Goal: Task Accomplishment & Management: Use online tool/utility

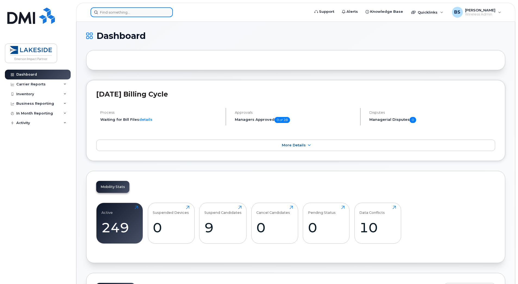
click at [148, 11] on input at bounding box center [132, 12] width 82 height 10
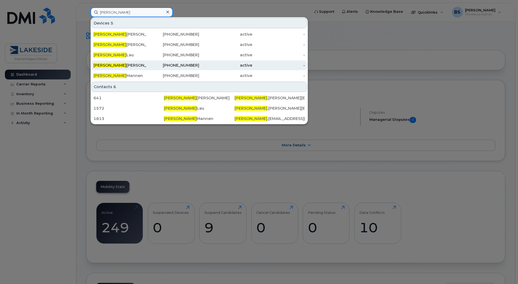
type input "Steve"
click at [131, 65] on div "Steve Sullivan" at bounding box center [120, 65] width 53 height 5
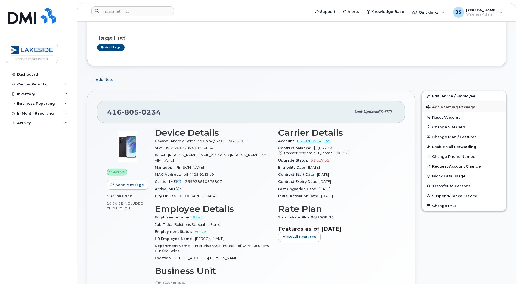
scroll to position [36, 0]
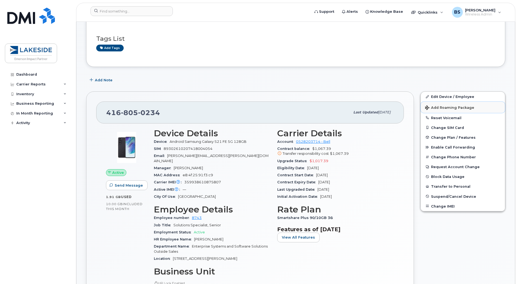
click at [449, 106] on span "Add Roaming Package" at bounding box center [449, 107] width 49 height 5
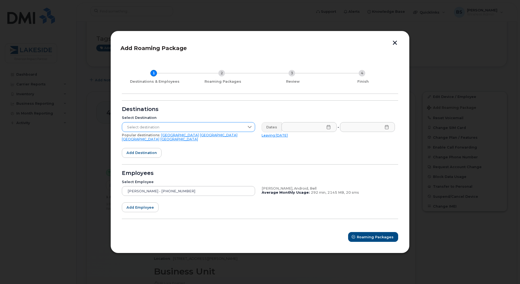
click at [249, 128] on icon at bounding box center [250, 127] width 4 height 2
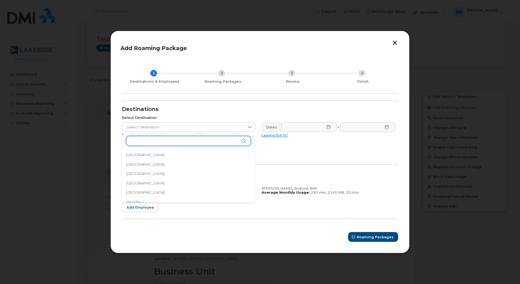
click at [229, 138] on input "text" at bounding box center [188, 141] width 125 height 10
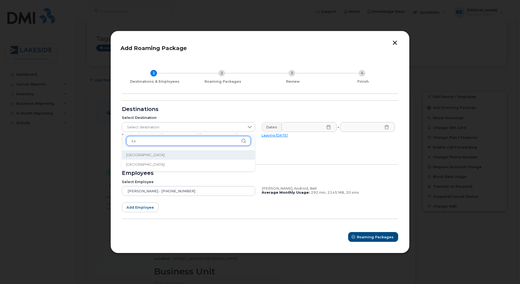
type input "ita"
click at [225, 154] on li "[GEOGRAPHIC_DATA]" at bounding box center [188, 155] width 133 height 10
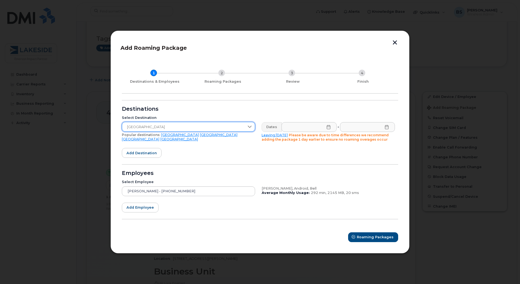
click at [329, 128] on icon at bounding box center [328, 127] width 4 height 4
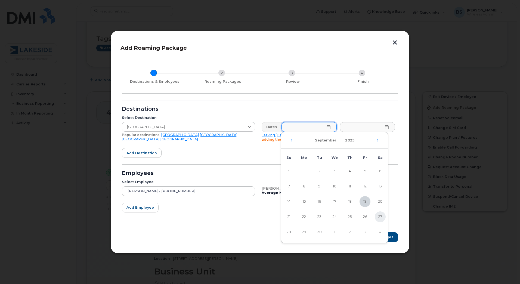
click at [375, 218] on span "27" at bounding box center [380, 216] width 11 height 11
type input "[DATE]"
click at [389, 127] on input "text" at bounding box center [367, 127] width 55 height 10
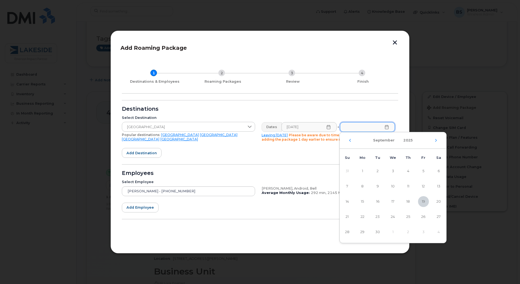
click at [434, 144] on div "[DATE]" at bounding box center [393, 140] width 107 height 17
click at [434, 142] on div "[DATE]" at bounding box center [393, 140] width 107 height 17
click at [436, 140] on icon "Next Month" at bounding box center [435, 140] width 3 height 4
click at [349, 203] on span "12" at bounding box center [347, 201] width 11 height 11
type input "[DATE]"
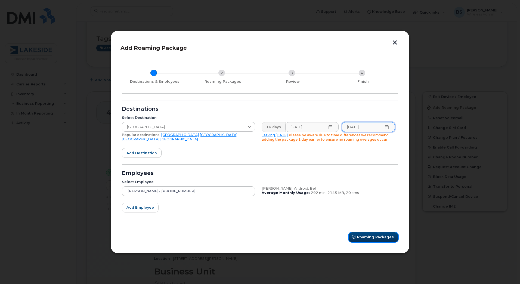
click at [366, 235] on span "Roaming Packages" at bounding box center [375, 236] width 37 height 5
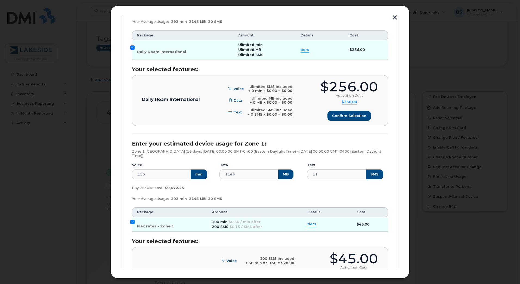
scroll to position [186, 0]
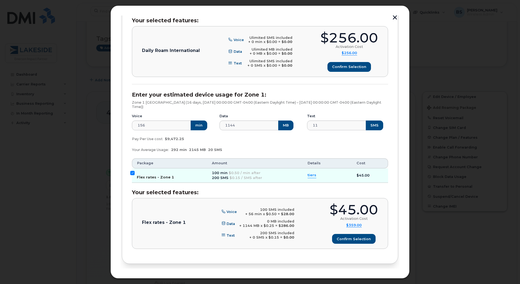
click at [131, 174] on input "Flex rates - Zone 1" at bounding box center [132, 173] width 4 height 4
checkbox input "false"
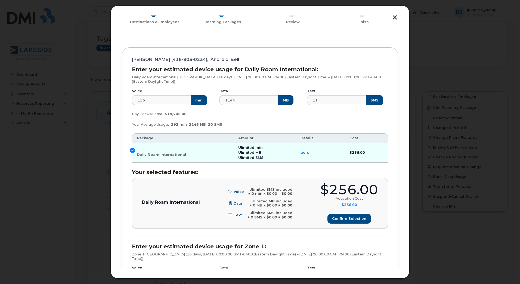
scroll to position [0, 0]
